Goal: Ask a question

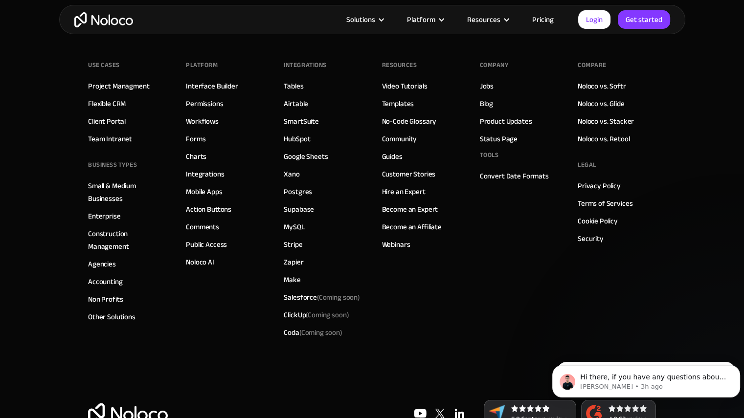
scroll to position [5514, 0]
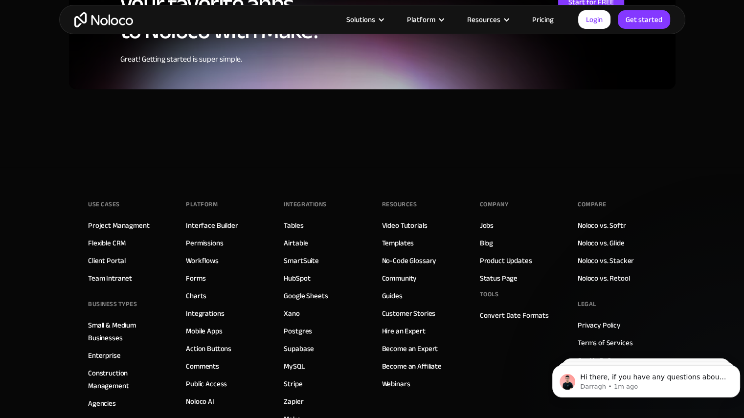
scroll to position [2543, 0]
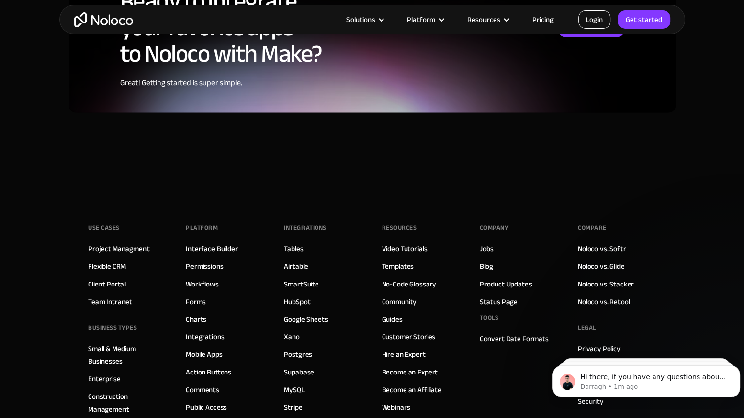
click at [597, 19] on link "Login" at bounding box center [594, 19] width 32 height 19
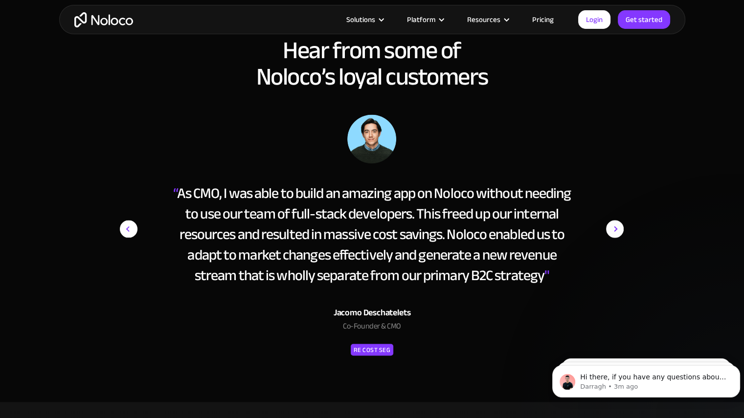
scroll to position [1222, 0]
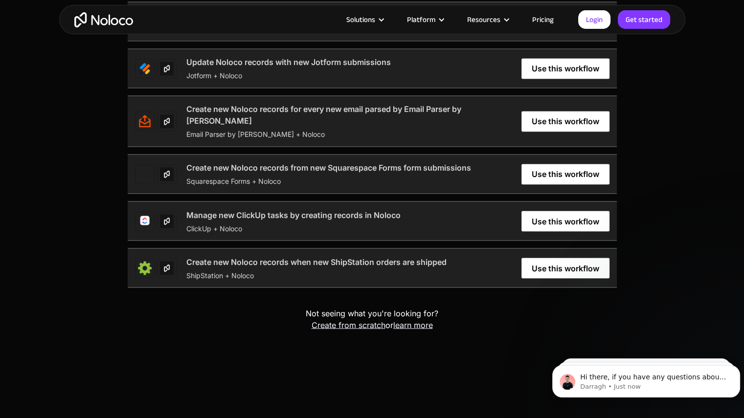
scroll to position [1662, 0]
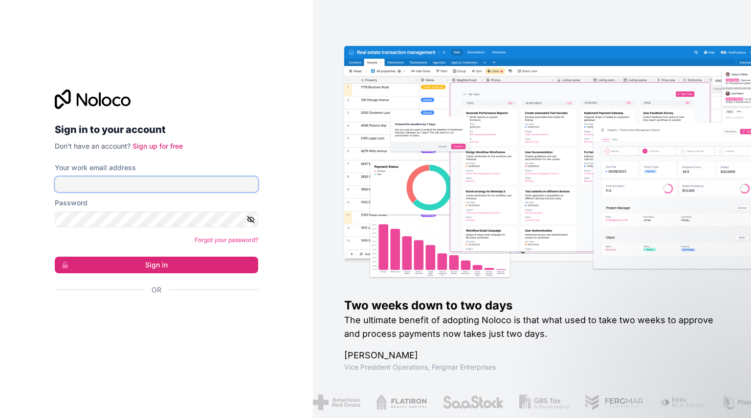
type input "[PERSON_NAME][EMAIL_ADDRESS][DOMAIN_NAME]"
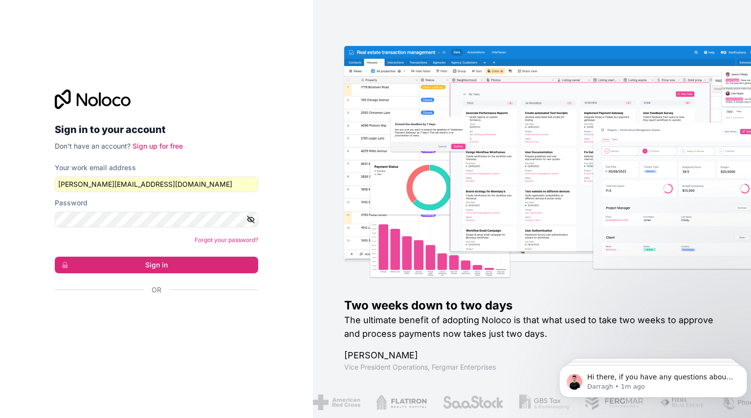
click at [78, 212] on div "Password" at bounding box center [156, 212] width 203 height 29
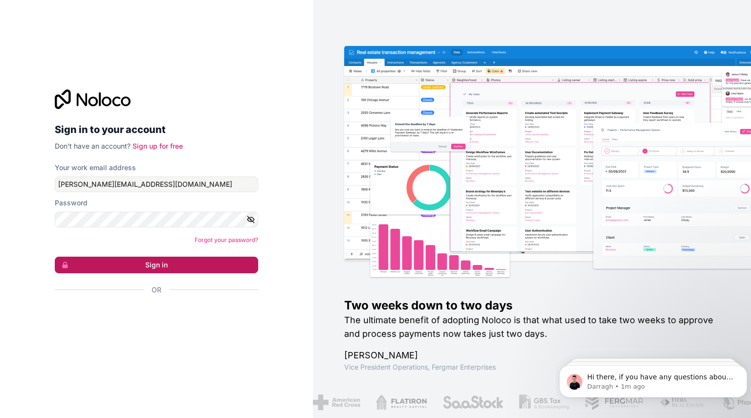
click at [157, 264] on button "Sign in" at bounding box center [156, 265] width 203 height 17
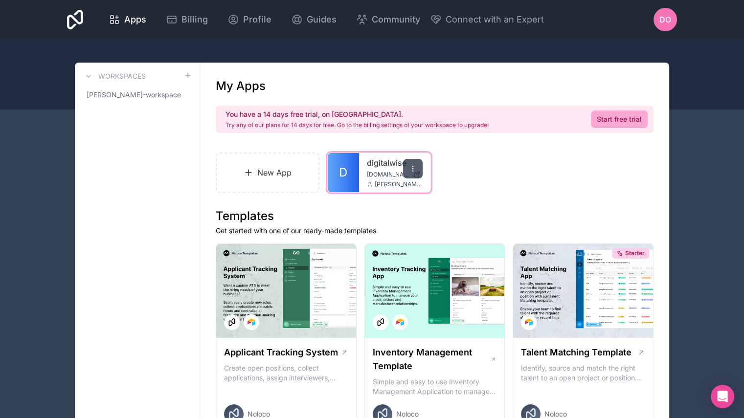
click at [411, 166] on icon at bounding box center [413, 169] width 8 height 8
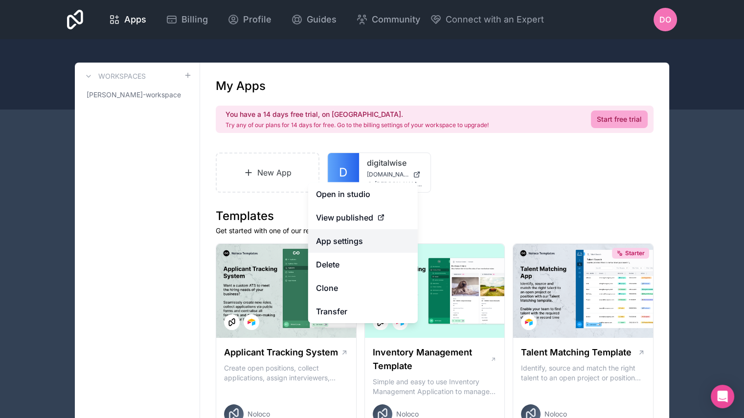
click at [355, 248] on link "App settings" at bounding box center [363, 240] width 110 height 23
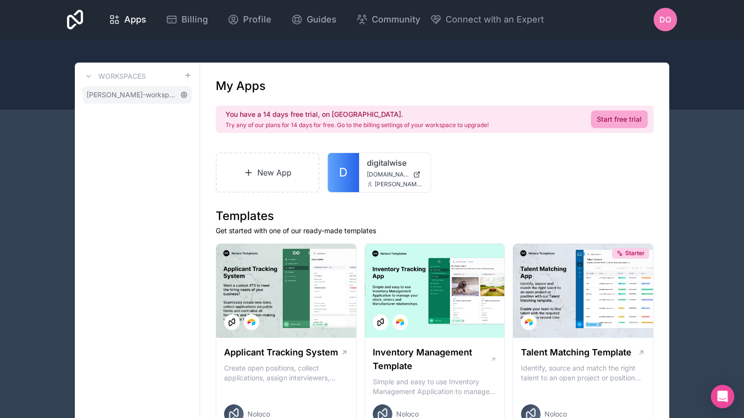
click at [186, 95] on icon at bounding box center [184, 95] width 6 height 6
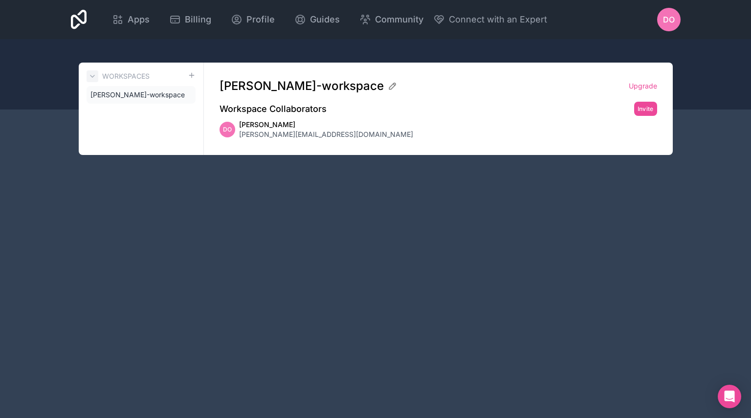
click at [95, 70] on button at bounding box center [93, 76] width 12 height 12
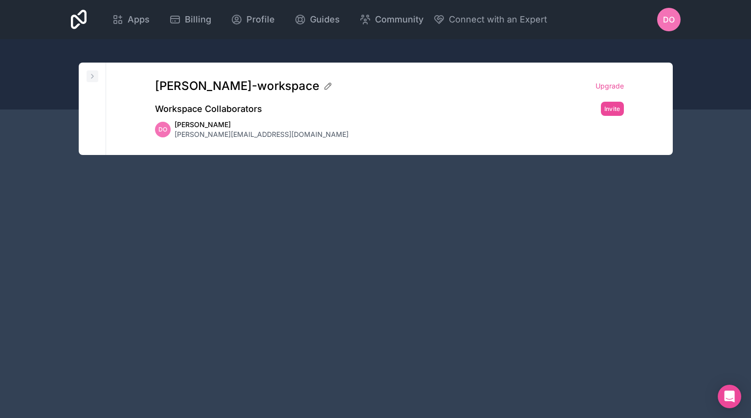
click at [94, 74] on icon at bounding box center [93, 76] width 8 height 8
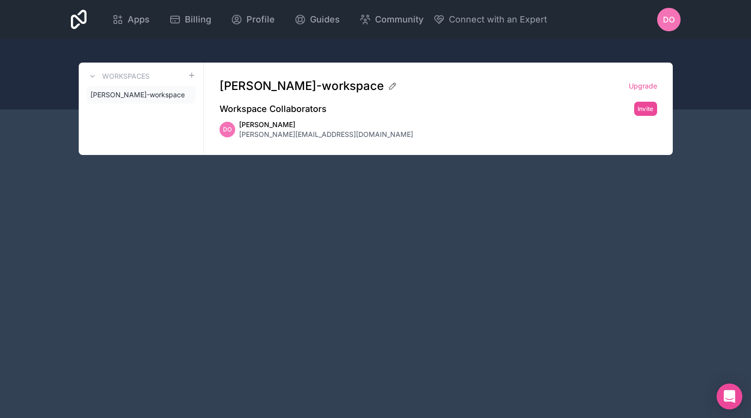
click at [730, 389] on div "Open Intercom Messenger" at bounding box center [730, 397] width 26 height 26
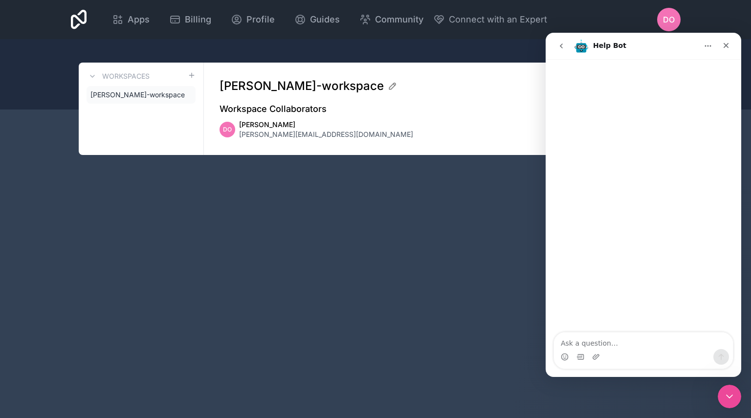
click at [645, 349] on textarea "Ask a question…" at bounding box center [643, 340] width 179 height 17
click at [665, 340] on textarea "Hi, I need to pull data via api for our customer portal, i see its limited to e…" at bounding box center [643, 336] width 179 height 26
type textarea "Hi, I need to pull data via api for our customer portal, i see its limited to e…"
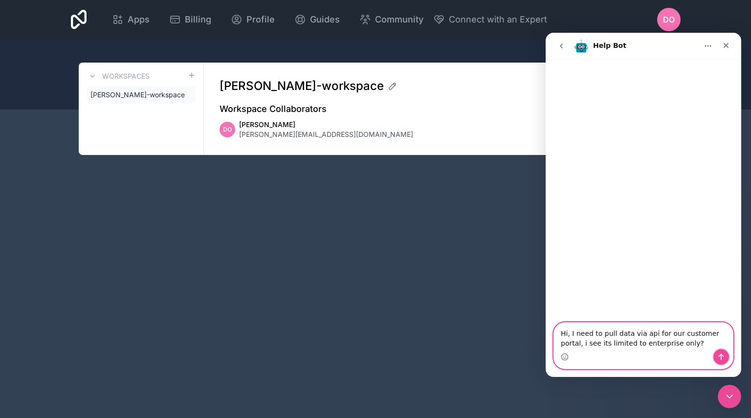
click at [721, 357] on icon "Send a message…" at bounding box center [721, 357] width 8 height 8
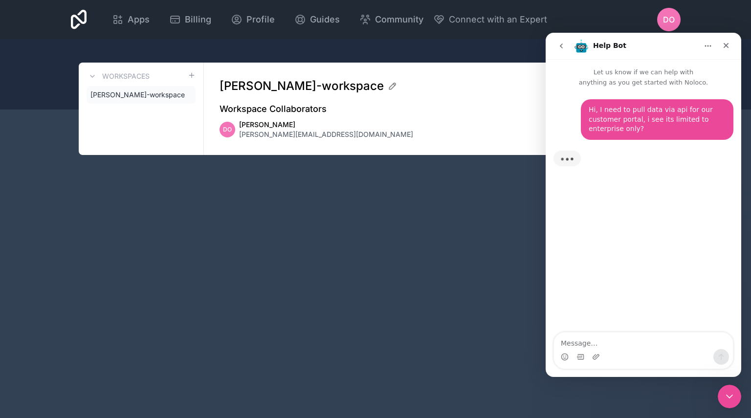
drag, startPoint x: 244, startPoint y: 199, endPoint x: 238, endPoint y: 121, distance: 77.6
click at [243, 196] on div "Apps Billing Profile Guides Community Connect with an Expert DO Billing Profile…" at bounding box center [375, 209] width 751 height 418
click at [228, 130] on span "DO" at bounding box center [227, 130] width 9 height 8
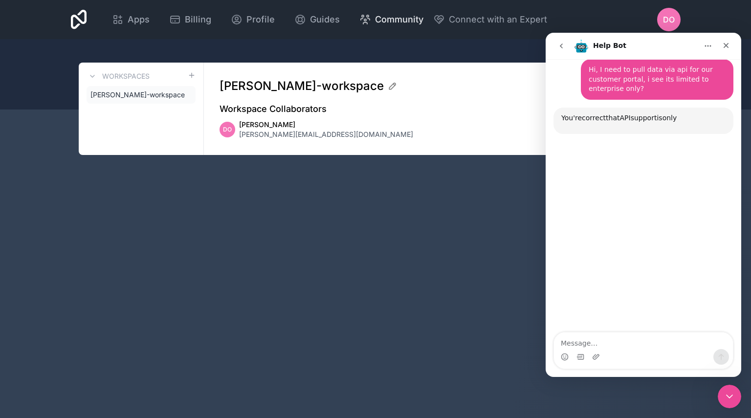
scroll to position [81, 0]
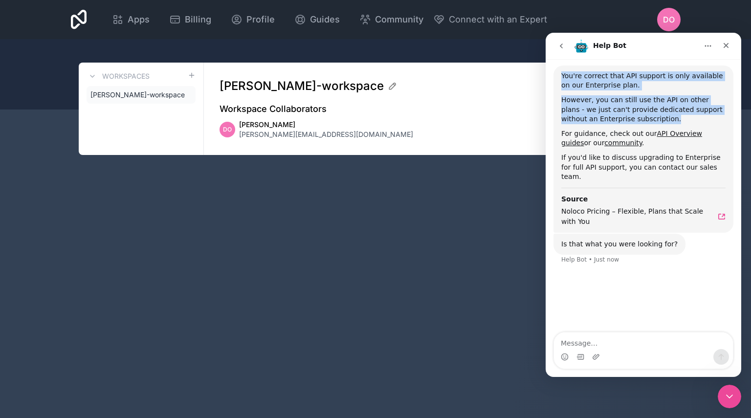
drag, startPoint x: 561, startPoint y: 73, endPoint x: 718, endPoint y: 116, distance: 163.1
click at [718, 116] on div "You're correct that API support is only available on our Enterprise plan. Howev…" at bounding box center [644, 149] width 180 height 167
copy div "You're correct that API support is only available on our Enterprise plan. Howev…"
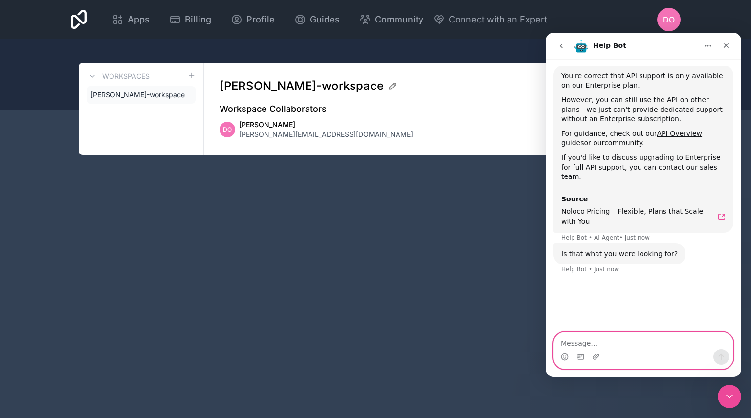
click at [597, 345] on textarea "Message…" at bounding box center [643, 340] width 179 height 17
type textarea "i want to trial this. how can i add api calls on the trial?"
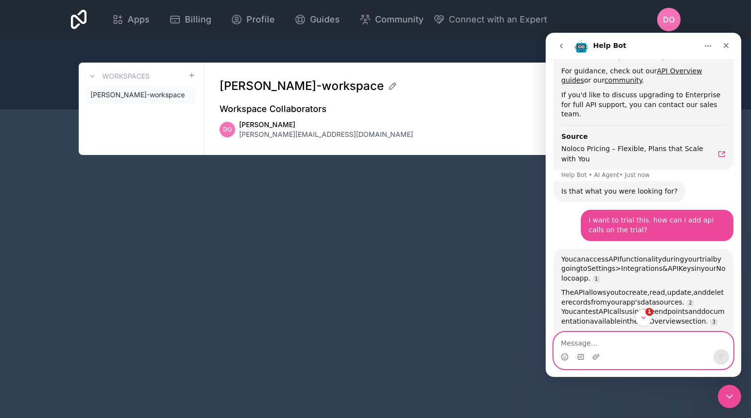
scroll to position [186, 0]
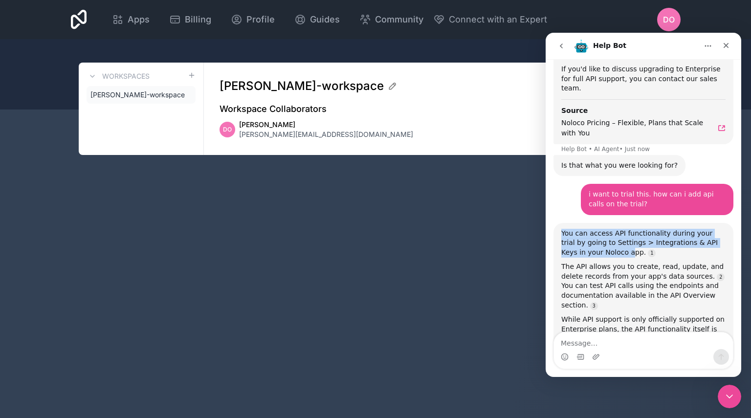
drag, startPoint x: 598, startPoint y: 244, endPoint x: 589, endPoint y: 244, distance: 8.3
copy div "You can access API functionality during your trial by going to Settings > Integ…"
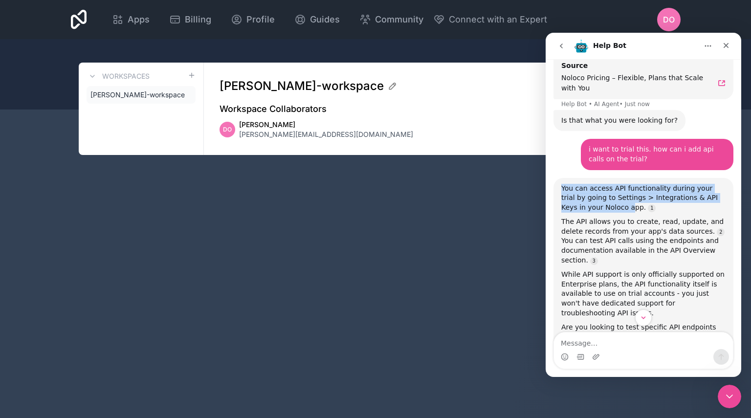
scroll to position [267, 0]
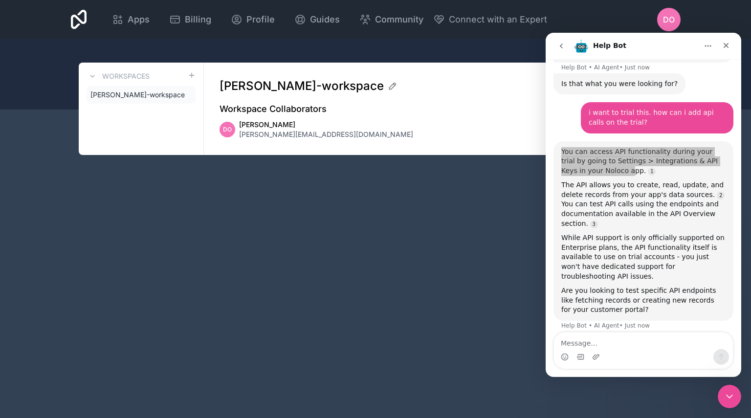
drag, startPoint x: 440, startPoint y: 258, endPoint x: 442, endPoint y: 219, distance: 39.2
click at [436, 261] on div "Apps Billing Profile Guides Community Connect with an Expert DO Billing Profile…" at bounding box center [375, 209] width 751 height 418
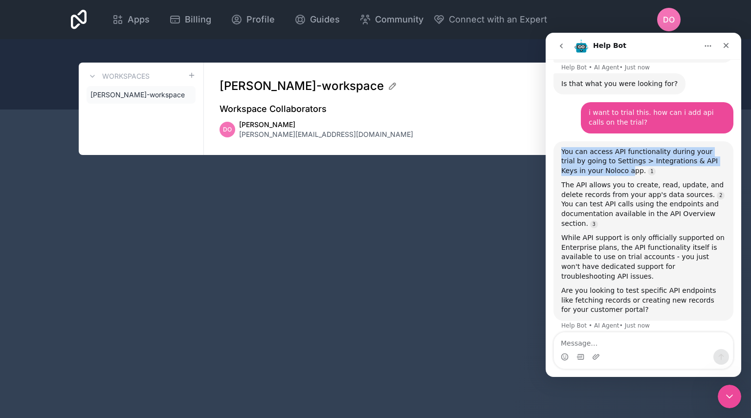
click at [707, 40] on button "Home" at bounding box center [708, 46] width 19 height 19
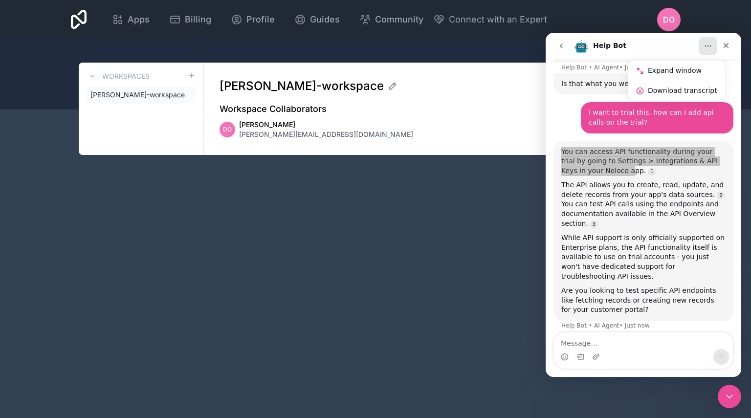
drag, startPoint x: 35, startPoint y: 84, endPoint x: 524, endPoint y: 139, distance: 492.6
click at [474, 170] on div "Apps Billing Profile Guides Community Connect with an Expert DO Billing Profile…" at bounding box center [375, 209] width 751 height 418
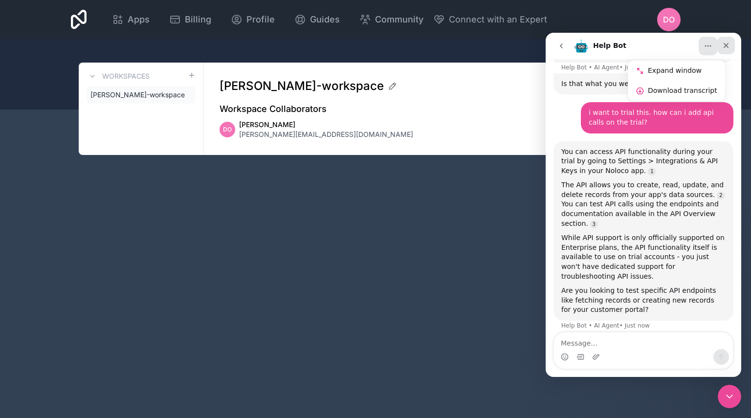
click at [728, 46] on icon "Close" at bounding box center [726, 45] width 5 height 5
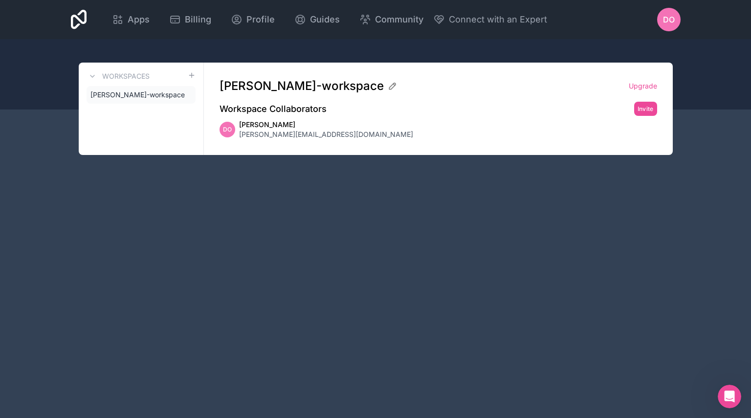
scroll to position [241, 0]
click at [678, 22] on div "DO" at bounding box center [668, 19] width 23 height 23
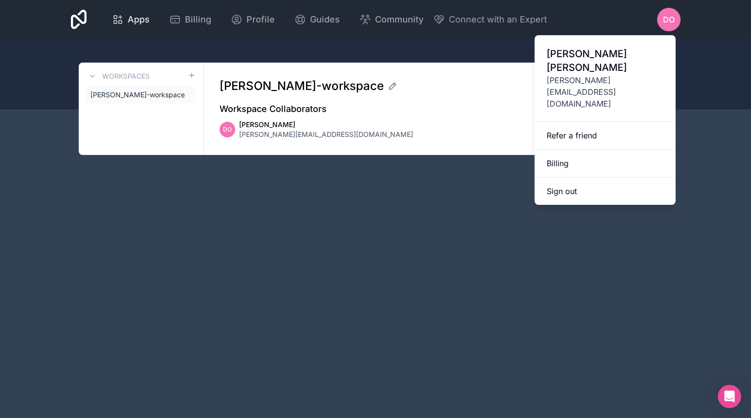
drag, startPoint x: 140, startPoint y: 20, endPoint x: 139, endPoint y: 25, distance: 5.0
click at [140, 20] on span "Apps" at bounding box center [139, 20] width 22 height 14
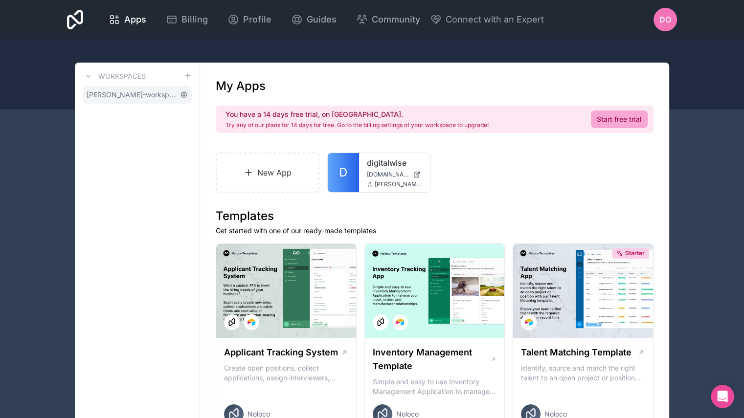
click at [186, 93] on icon at bounding box center [184, 95] width 6 height 6
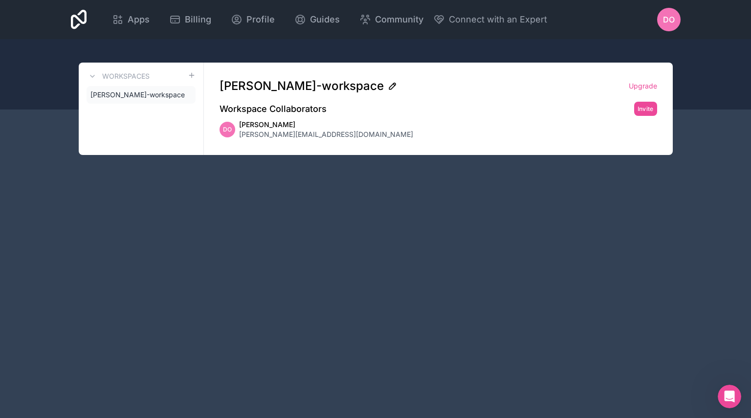
click at [393, 84] on icon at bounding box center [393, 84] width 1 height 1
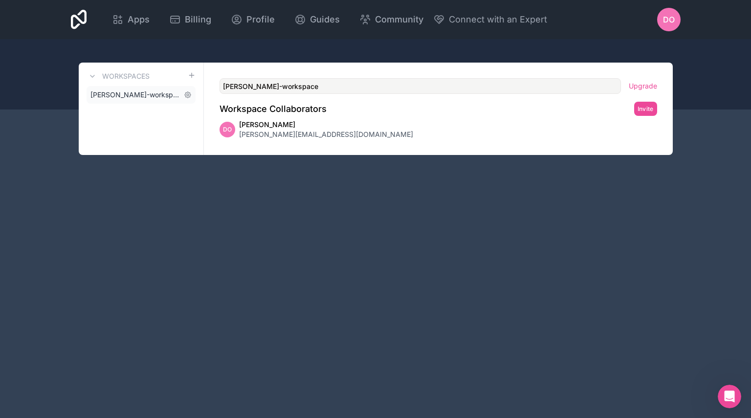
click at [133, 95] on span "[PERSON_NAME]-workspace" at bounding box center [134, 95] width 89 height 10
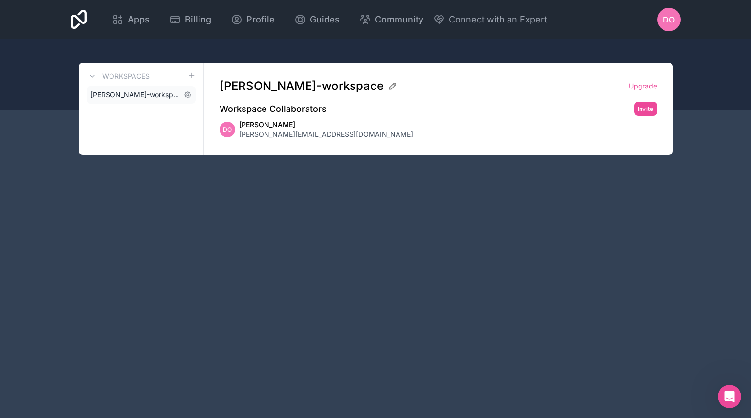
click at [133, 95] on span "[PERSON_NAME]-workspace" at bounding box center [134, 95] width 89 height 10
click at [264, 131] on span "[PERSON_NAME][EMAIL_ADDRESS][DOMAIN_NAME]" at bounding box center [326, 135] width 174 height 10
click at [176, 292] on div "Apps Billing Profile Guides Community Connect with an Expert DO Billing Profile…" at bounding box center [375, 209] width 751 height 418
click at [96, 76] on button at bounding box center [93, 76] width 12 height 12
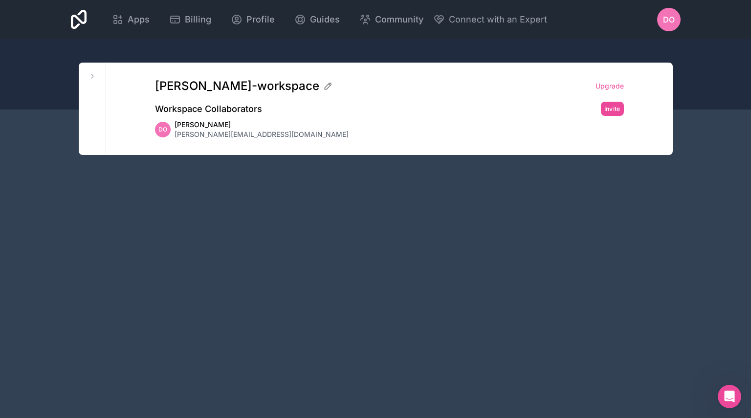
click at [208, 126] on span "Dale Oliver" at bounding box center [262, 125] width 174 height 10
drag, startPoint x: 445, startPoint y: 331, endPoint x: 536, endPoint y: 202, distance: 157.5
click at [445, 330] on div "Apps Billing Profile Guides Community Connect with an Expert DO Billing Profile…" at bounding box center [375, 209] width 751 height 418
click at [128, 27] on link "Apps" at bounding box center [130, 20] width 53 height 22
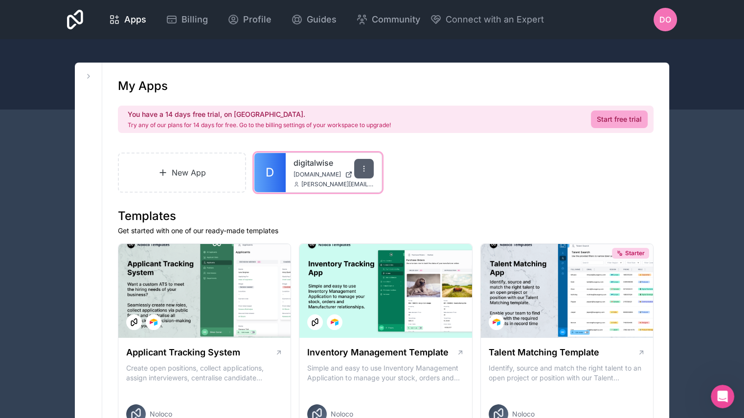
click at [364, 168] on icon at bounding box center [364, 169] width 8 height 8
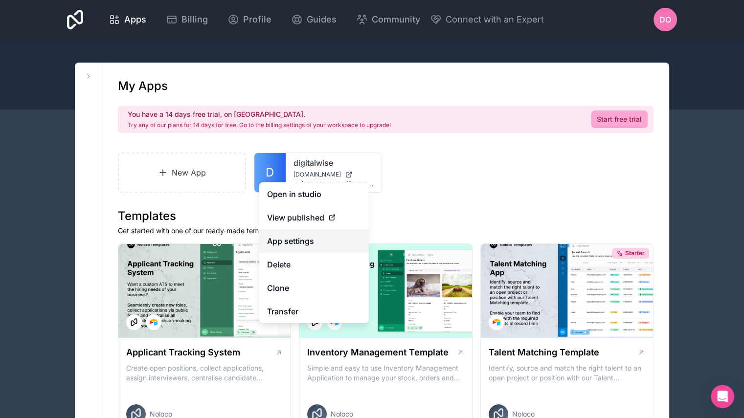
click at [307, 244] on link "App settings" at bounding box center [314, 240] width 110 height 23
